Goal: Transaction & Acquisition: Purchase product/service

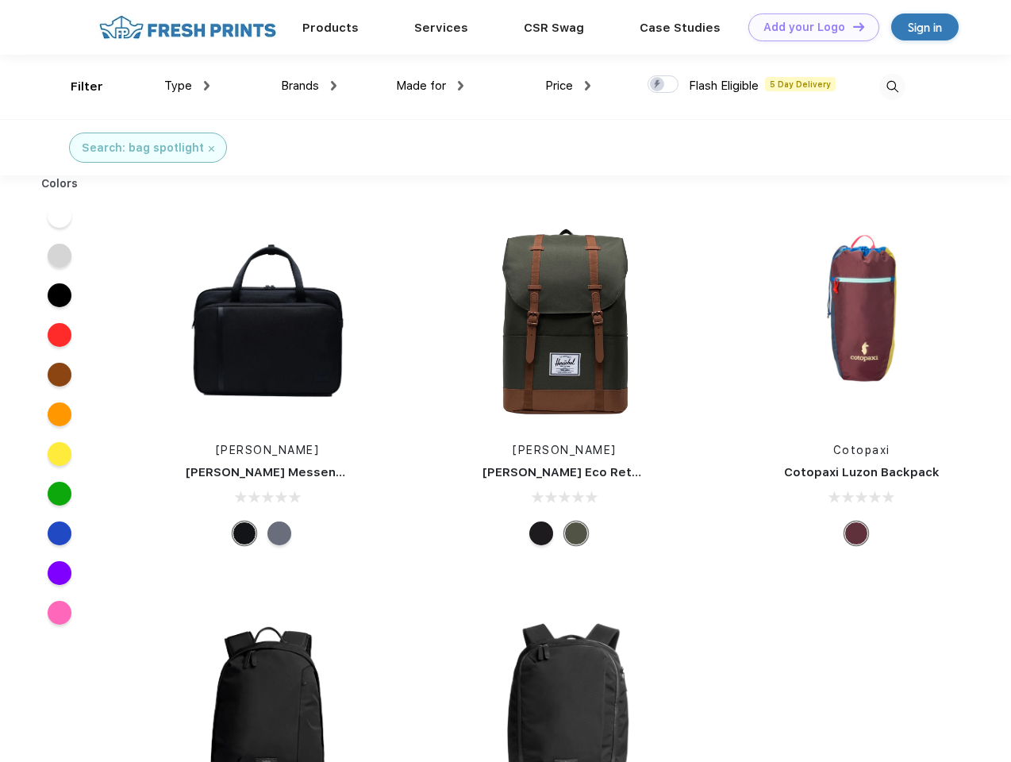
click at [808, 27] on link "Add your Logo Design Tool" at bounding box center [813, 27] width 131 height 28
click at [0, 0] on div "Design Tool" at bounding box center [0, 0] width 0 height 0
click at [851, 26] on link "Add your Logo Design Tool" at bounding box center [813, 27] width 131 height 28
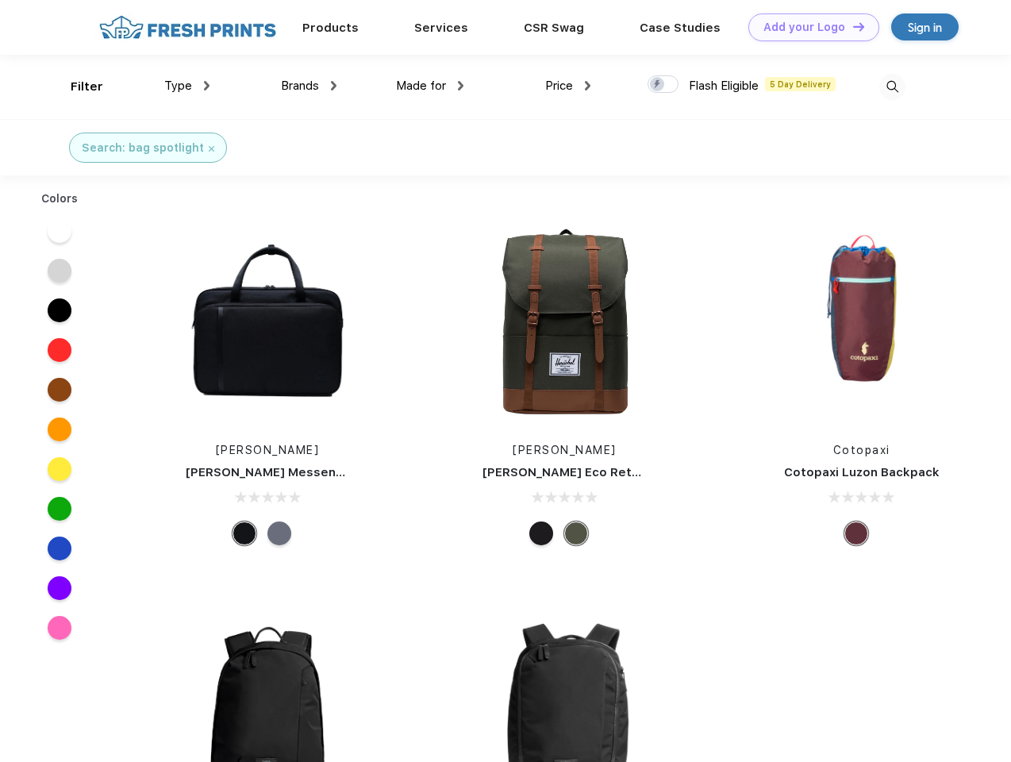
click at [76, 86] on div "Filter" at bounding box center [87, 87] width 33 height 18
click at [187, 86] on span "Type" at bounding box center [178, 86] width 28 height 14
click at [309, 86] on span "Brands" at bounding box center [300, 86] width 38 height 14
click at [430, 86] on span "Made for" at bounding box center [421, 86] width 50 height 14
click at [568, 86] on span "Price" at bounding box center [559, 86] width 28 height 14
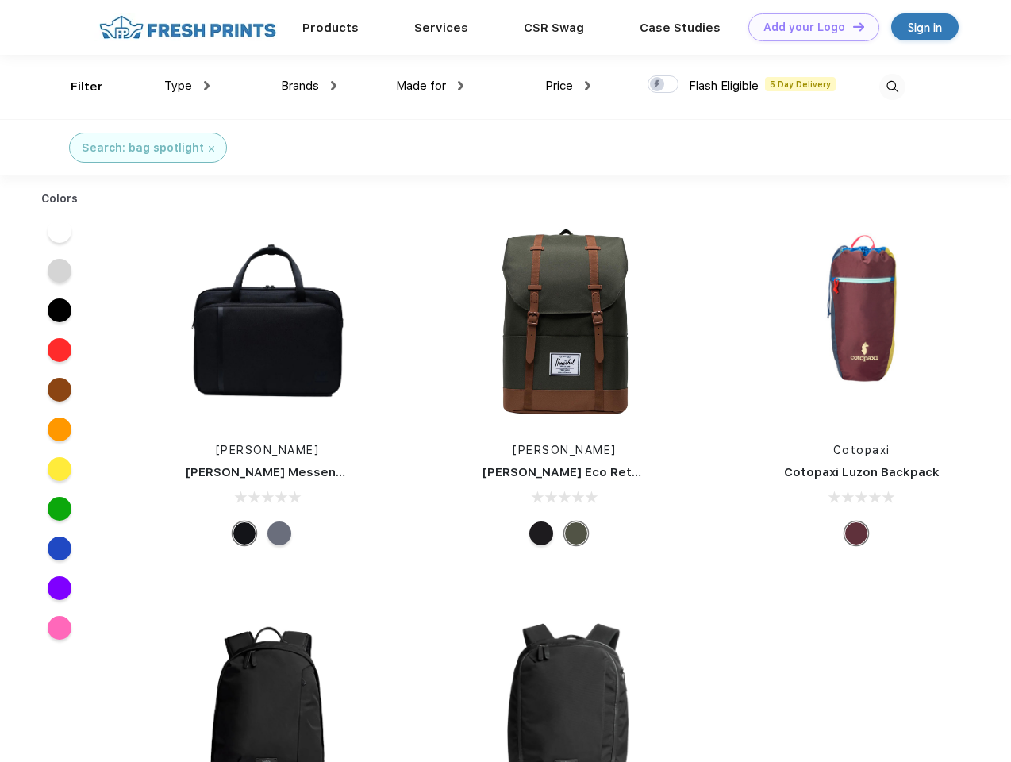
click at [663, 85] on div at bounding box center [662, 83] width 31 height 17
click at [658, 85] on input "checkbox" at bounding box center [652, 80] width 10 height 10
click at [892, 86] on img at bounding box center [892, 87] width 26 height 26
